Goal: Information Seeking & Learning: Learn about a topic

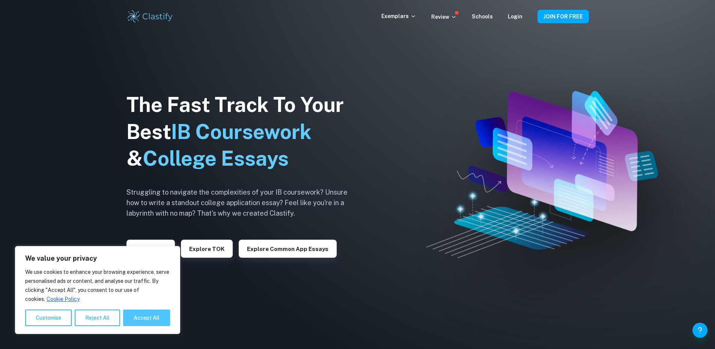
click at [156, 322] on button "Accept All" at bounding box center [146, 317] width 47 height 17
checkbox input "true"
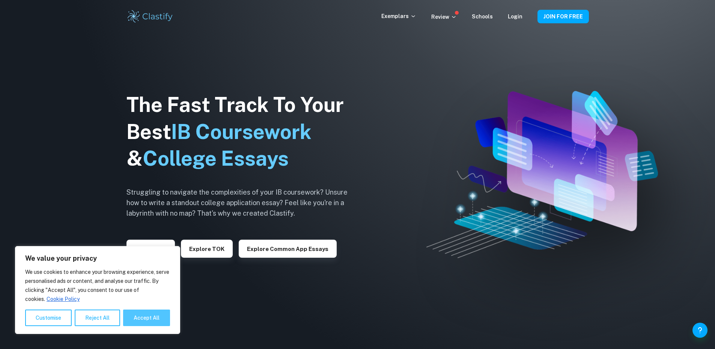
checkbox input "true"
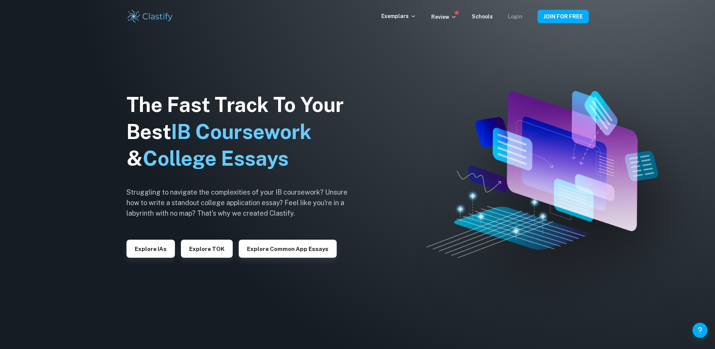
click at [523, 16] on link "Login" at bounding box center [515, 17] width 15 height 6
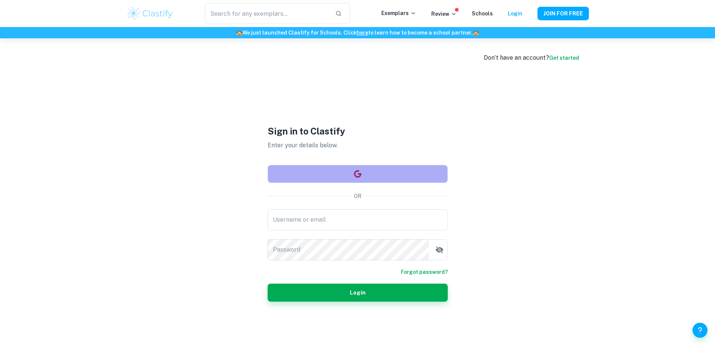
click at [365, 177] on button "button" at bounding box center [358, 174] width 180 height 18
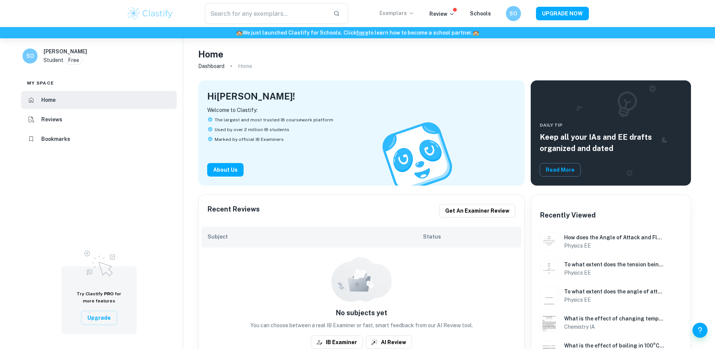
click at [397, 12] on p "Exemplars" at bounding box center [397, 13] width 35 height 8
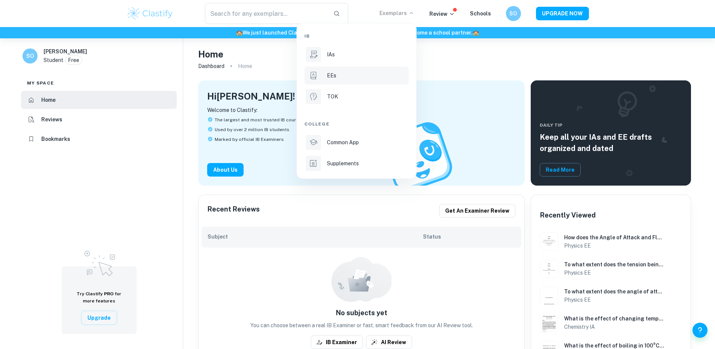
click at [337, 72] on div "EEs" at bounding box center [367, 75] width 80 height 8
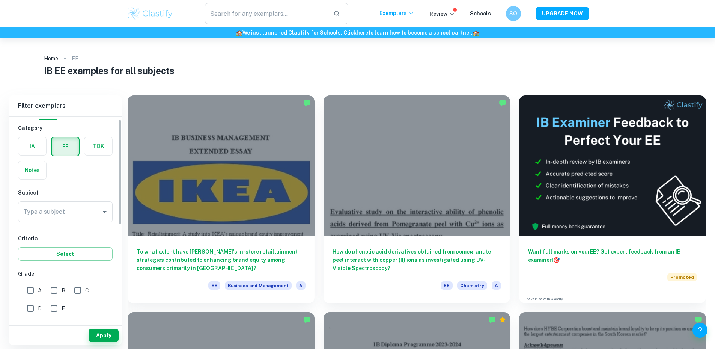
scroll to position [5, 0]
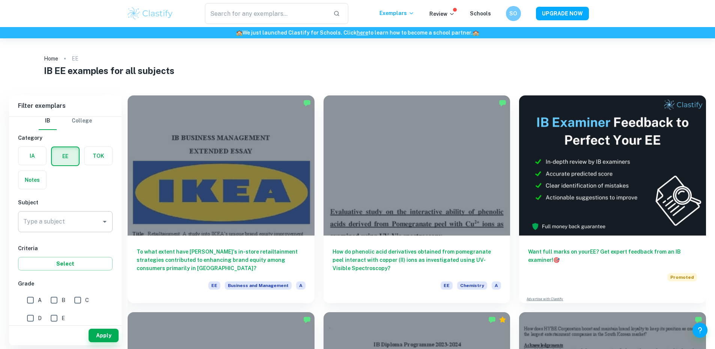
click at [70, 222] on input "Type a subject" at bounding box center [59, 221] width 77 height 14
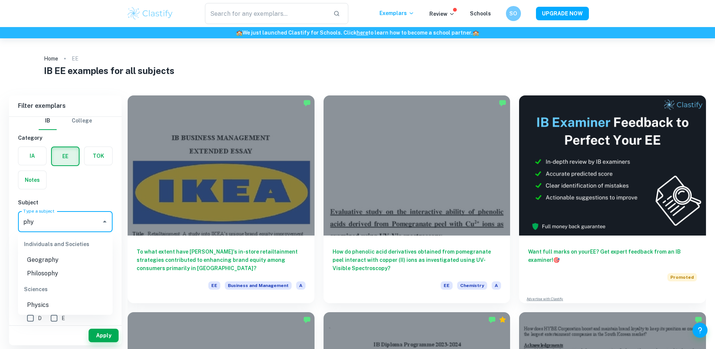
click at [53, 300] on li "Physics" at bounding box center [65, 305] width 95 height 14
type input "Physics"
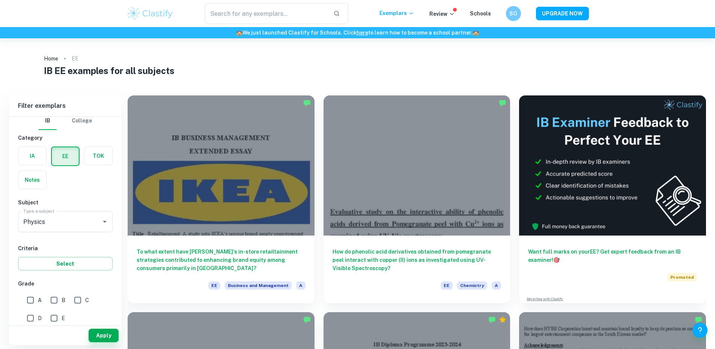
click at [38, 299] on span "A" at bounding box center [40, 300] width 4 height 8
click at [38, 299] on input "A" at bounding box center [30, 300] width 15 height 15
checkbox input "true"
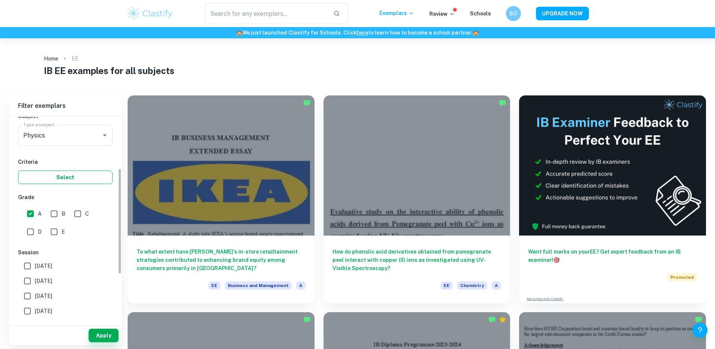
scroll to position [118, 0]
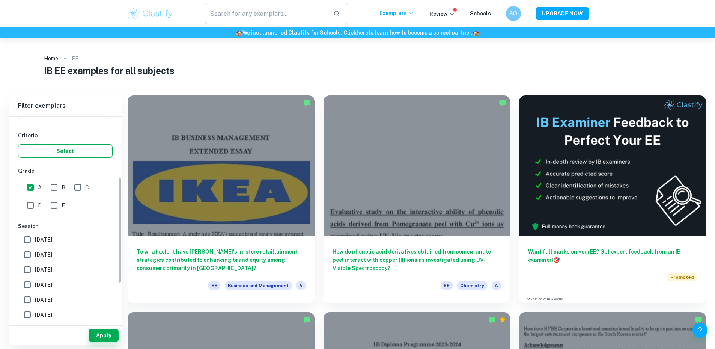
click at [78, 157] on button "Select" at bounding box center [65, 151] width 95 height 14
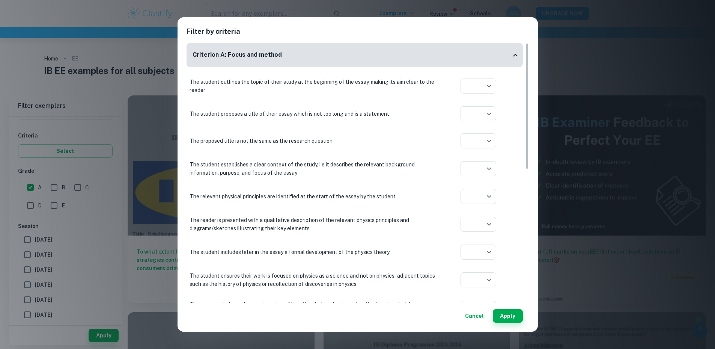
click at [483, 316] on button "Cancel" at bounding box center [474, 316] width 25 height 14
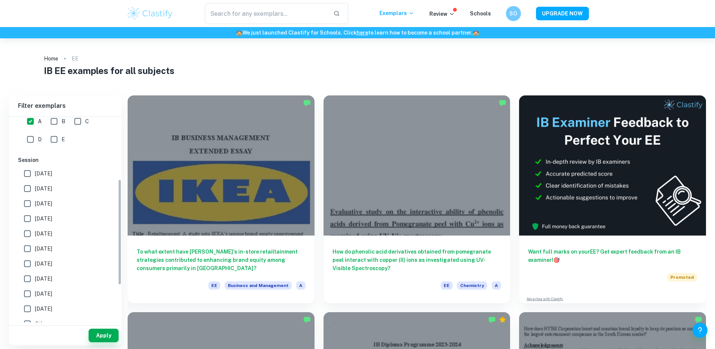
scroll to position [193, 0]
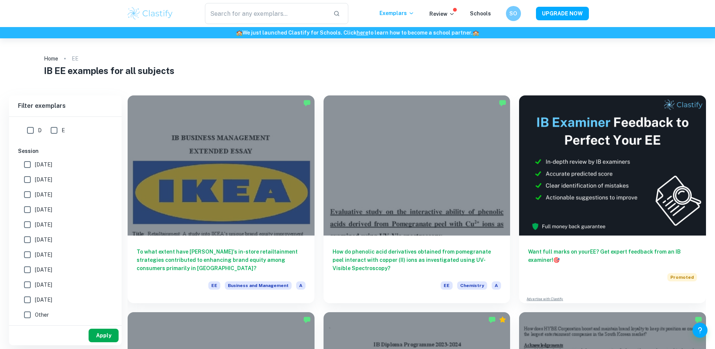
click at [104, 338] on button "Apply" at bounding box center [104, 336] width 30 height 14
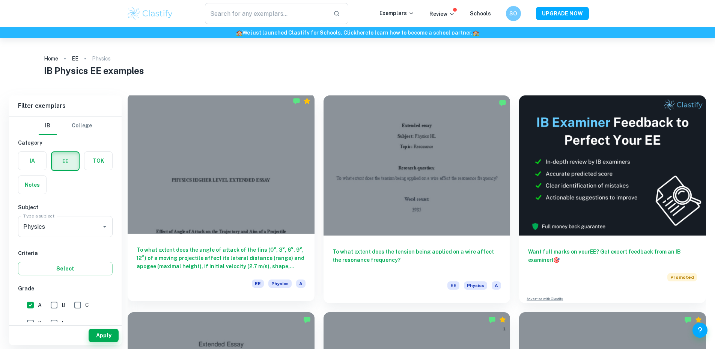
click at [205, 166] on div at bounding box center [221, 164] width 187 height 140
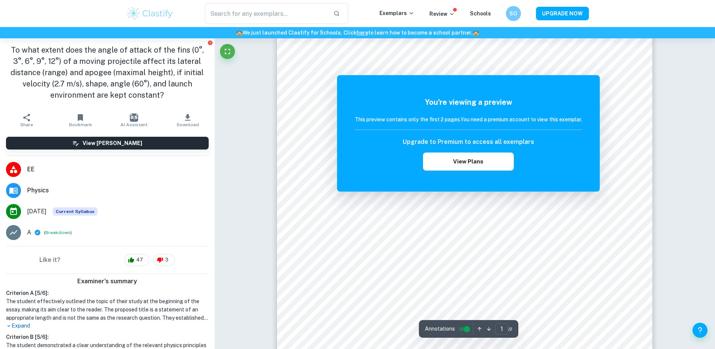
scroll to position [75, 0]
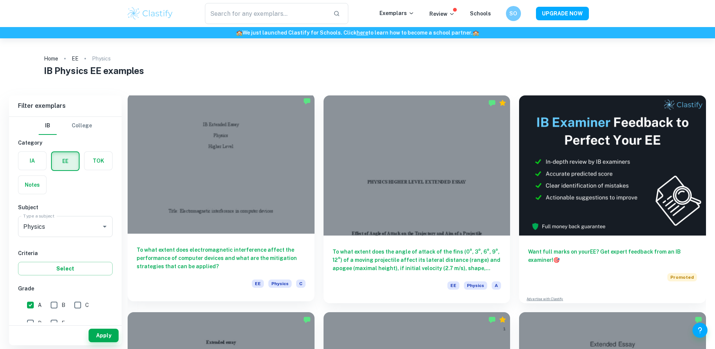
click at [196, 175] on div at bounding box center [221, 164] width 187 height 140
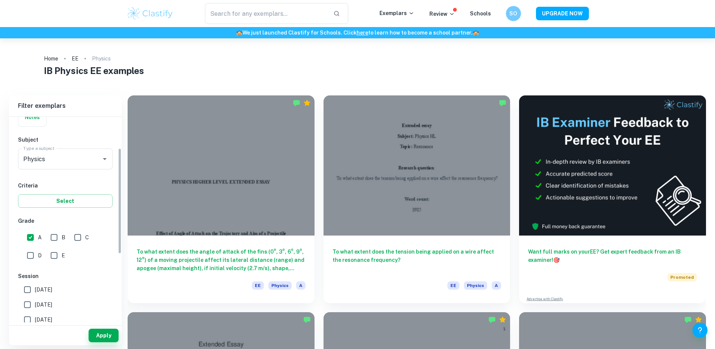
scroll to position [75, 0]
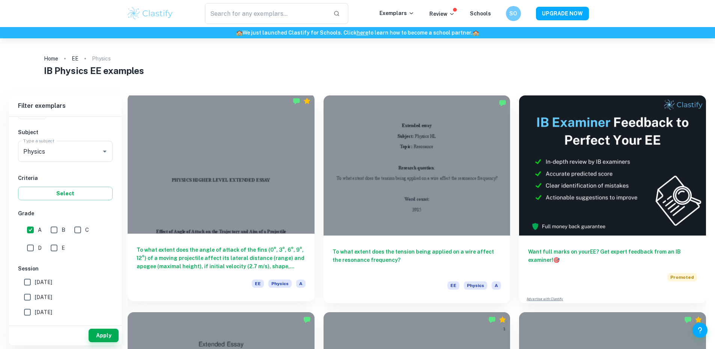
click at [207, 246] on h6 "To what extent does the angle of attack of the fins (0°, 3°, 6°, 9°, 12°) of a …" at bounding box center [221, 258] width 169 height 25
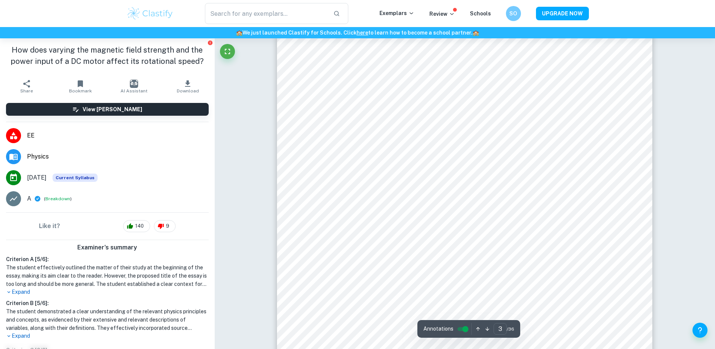
scroll to position [1239, 0]
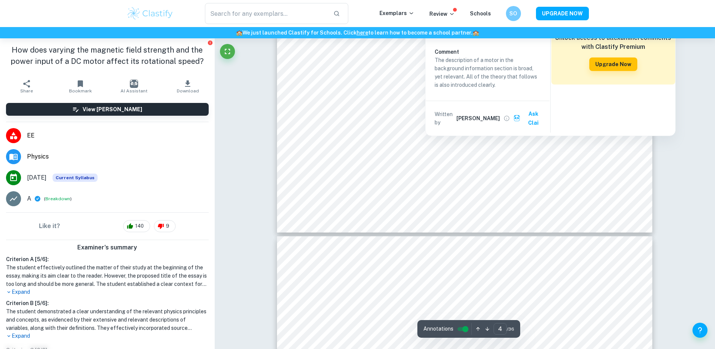
type input "5"
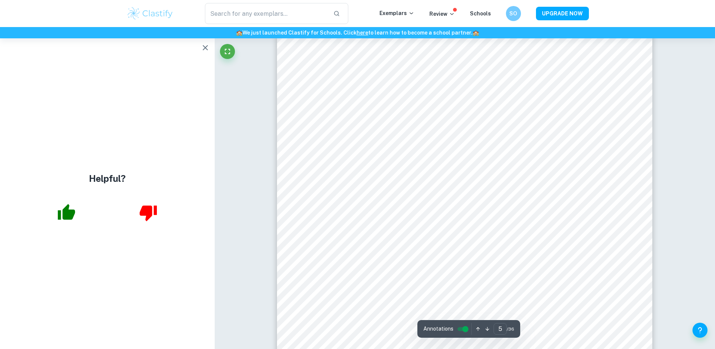
scroll to position [2404, 0]
